Goal: Task Accomplishment & Management: Complete application form

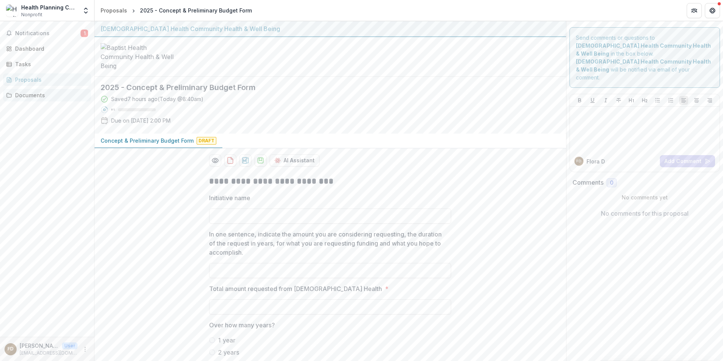
click at [39, 95] on div "Documents" at bounding box center [50, 95] width 70 height 8
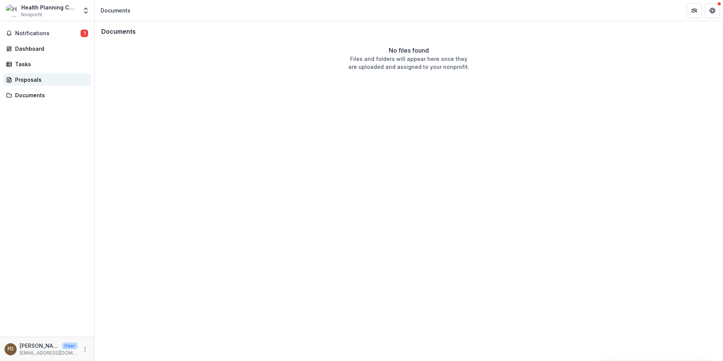
click at [38, 81] on div "Proposals" at bounding box center [50, 80] width 70 height 8
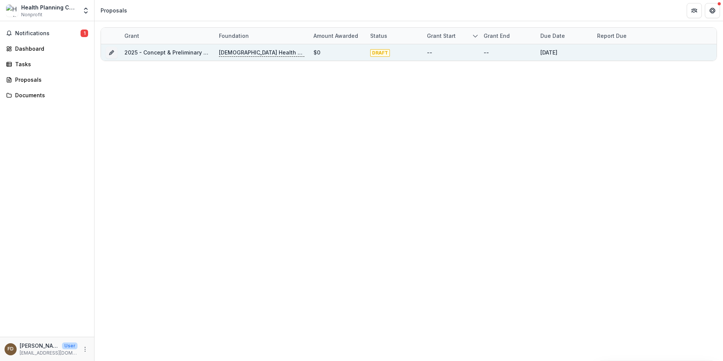
click at [261, 54] on p "[DEMOGRAPHIC_DATA] Health Community Health & Well Being" at bounding box center [261, 52] width 85 height 8
click at [242, 53] on p "[DEMOGRAPHIC_DATA] Health Community Health & Well Being" at bounding box center [261, 52] width 85 height 8
click at [522, 53] on div "--" at bounding box center [508, 52] width 48 height 16
click at [170, 52] on link "2025 - Concept & Preliminary Budget Form" at bounding box center [180, 52] width 112 height 6
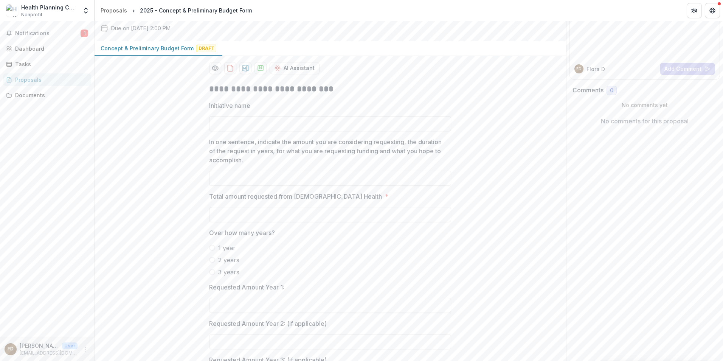
scroll to position [94, 0]
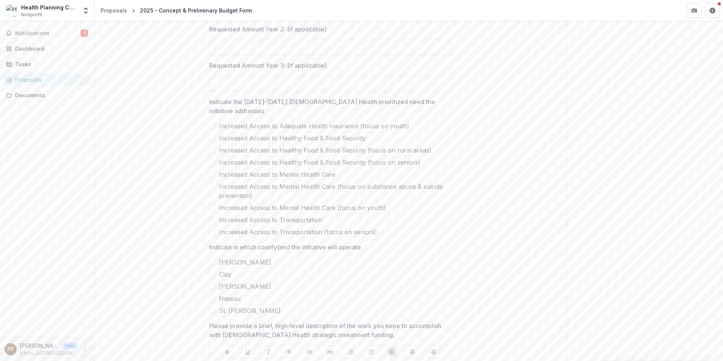
scroll to position [389, 0]
click at [212, 127] on span at bounding box center [212, 123] width 7 height 7
click at [212, 263] on span at bounding box center [212, 259] width 7 height 7
click at [212, 275] on span at bounding box center [212, 272] width 7 height 7
click at [212, 287] on span at bounding box center [212, 284] width 7 height 7
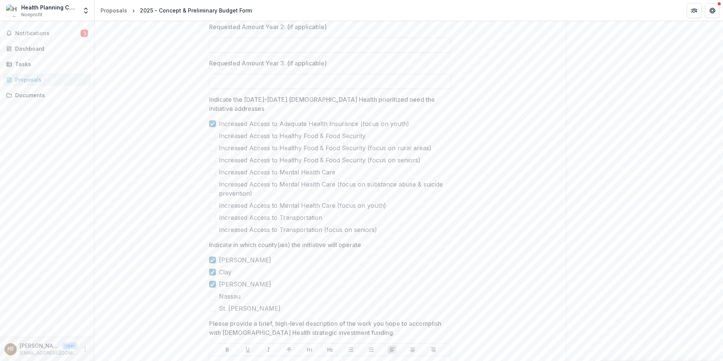
drag, startPoint x: 210, startPoint y: 337, endPoint x: 210, endPoint y: 350, distance: 12.9
click at [210, 300] on span at bounding box center [212, 296] width 7 height 7
click at [210, 313] on label "St. [PERSON_NAME]" at bounding box center [330, 308] width 242 height 9
drag, startPoint x: 720, startPoint y: 135, endPoint x: 722, endPoint y: 150, distance: 14.8
click at [722, 149] on div "**********" at bounding box center [409, 191] width 629 height 340
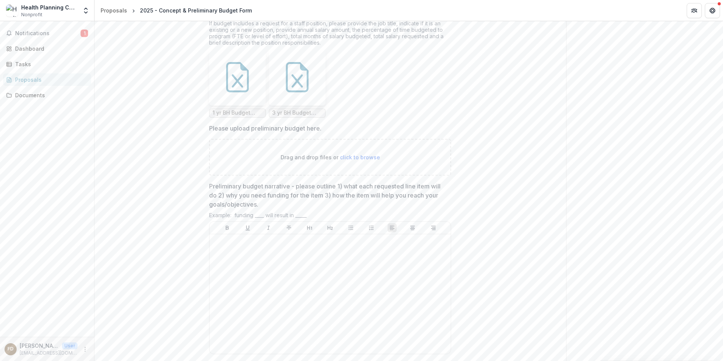
scroll to position [1210, 0]
